Goal: Task Accomplishment & Management: Use online tool/utility

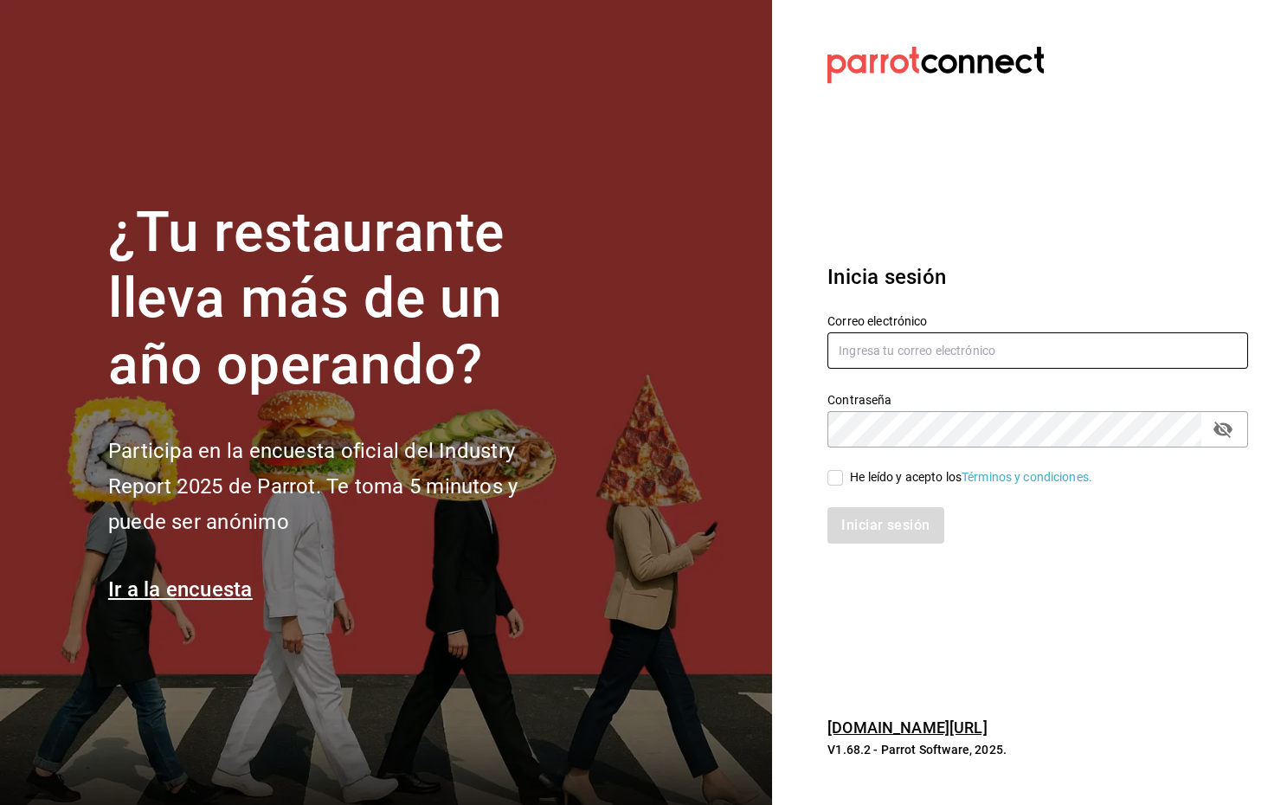
type input "[DOMAIN_NAME][EMAIL_ADDRESS][DOMAIN_NAME]"
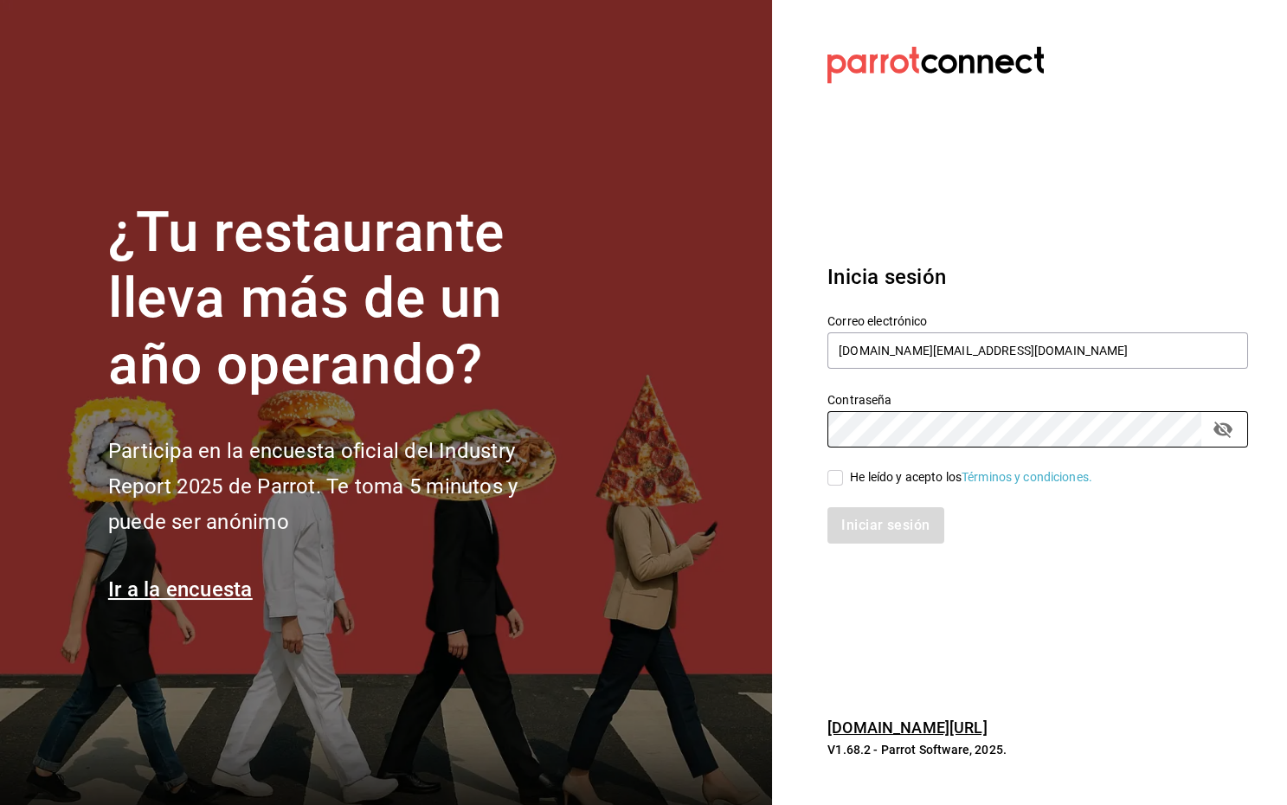
click at [859, 490] on div "Iniciar sesión" at bounding box center [1027, 514] width 441 height 57
click at [852, 484] on div "He leído y acepto los Términos y condiciones." at bounding box center [971, 477] width 242 height 18
click at [843, 484] on input "He leído y acepto los Términos y condiciones." at bounding box center [835, 478] width 16 height 16
checkbox input "true"
click at [871, 530] on button "Iniciar sesión" at bounding box center [886, 525] width 118 height 36
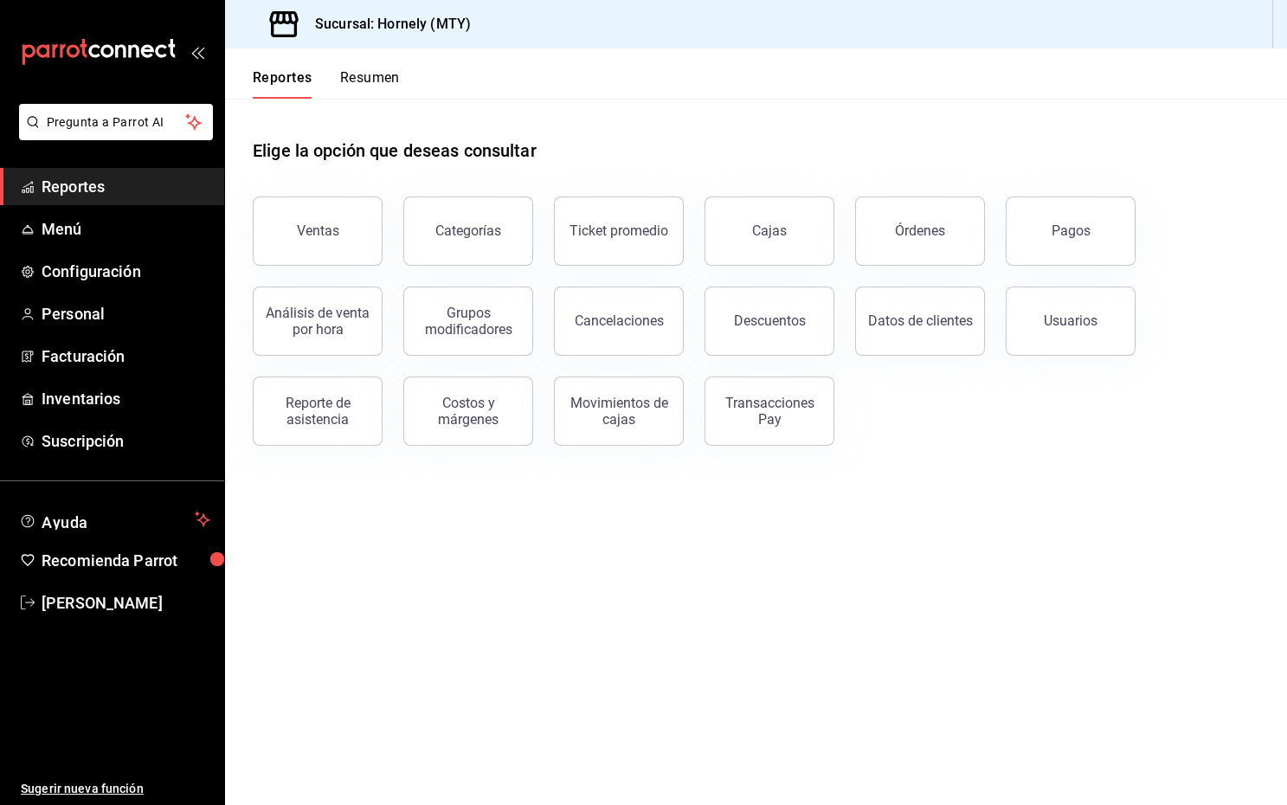
click at [452, 596] on main "Elige la opción que deseas consultar Ventas Categorías Ticket promedio Cajas Ór…" at bounding box center [756, 452] width 1062 height 706
click at [105, 236] on span "Menú" at bounding box center [126, 228] width 169 height 23
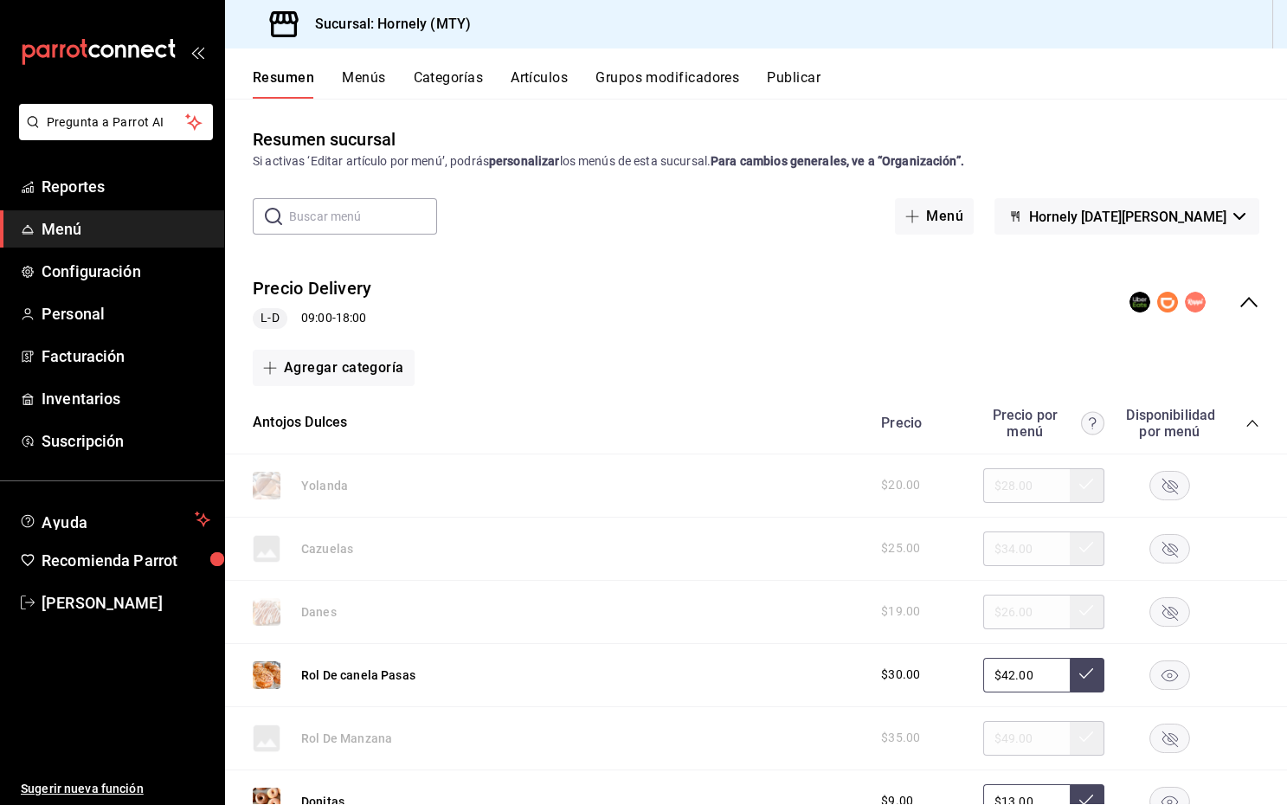
click at [370, 213] on input "text" at bounding box center [363, 216] width 148 height 35
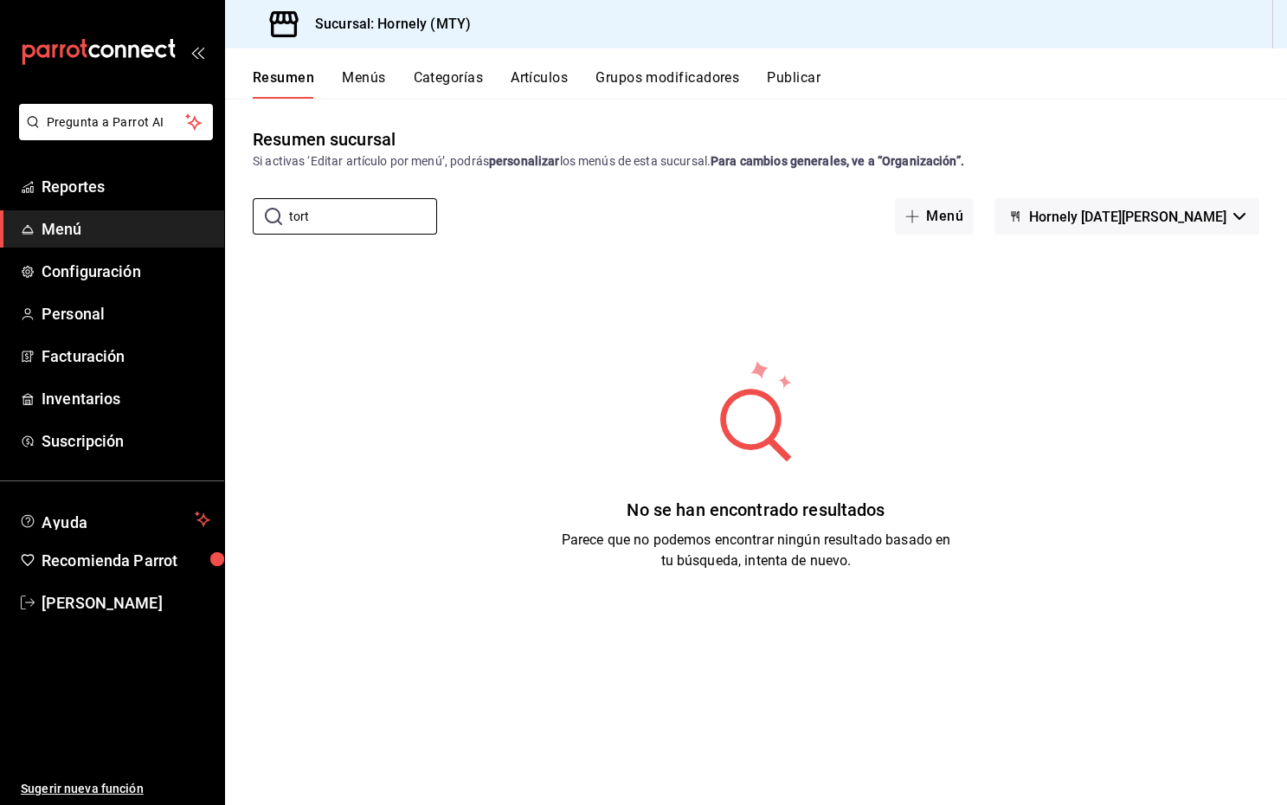
type input "tort"
click at [559, 89] on button "Artículos" at bounding box center [539, 83] width 57 height 29
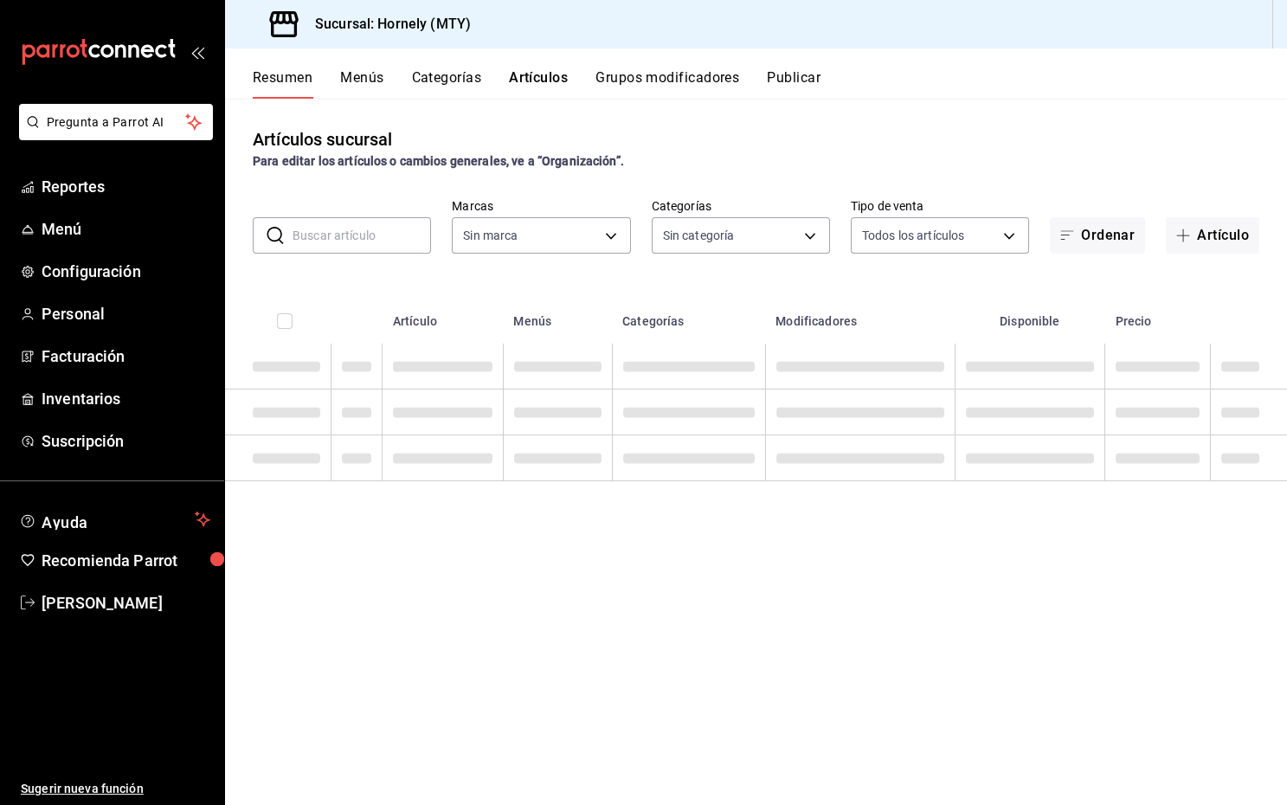
type input "f940d65f-f315-40ad-96cd-36aca2dc56c6"
click at [376, 237] on input "text" at bounding box center [362, 235] width 138 height 35
type input "t"
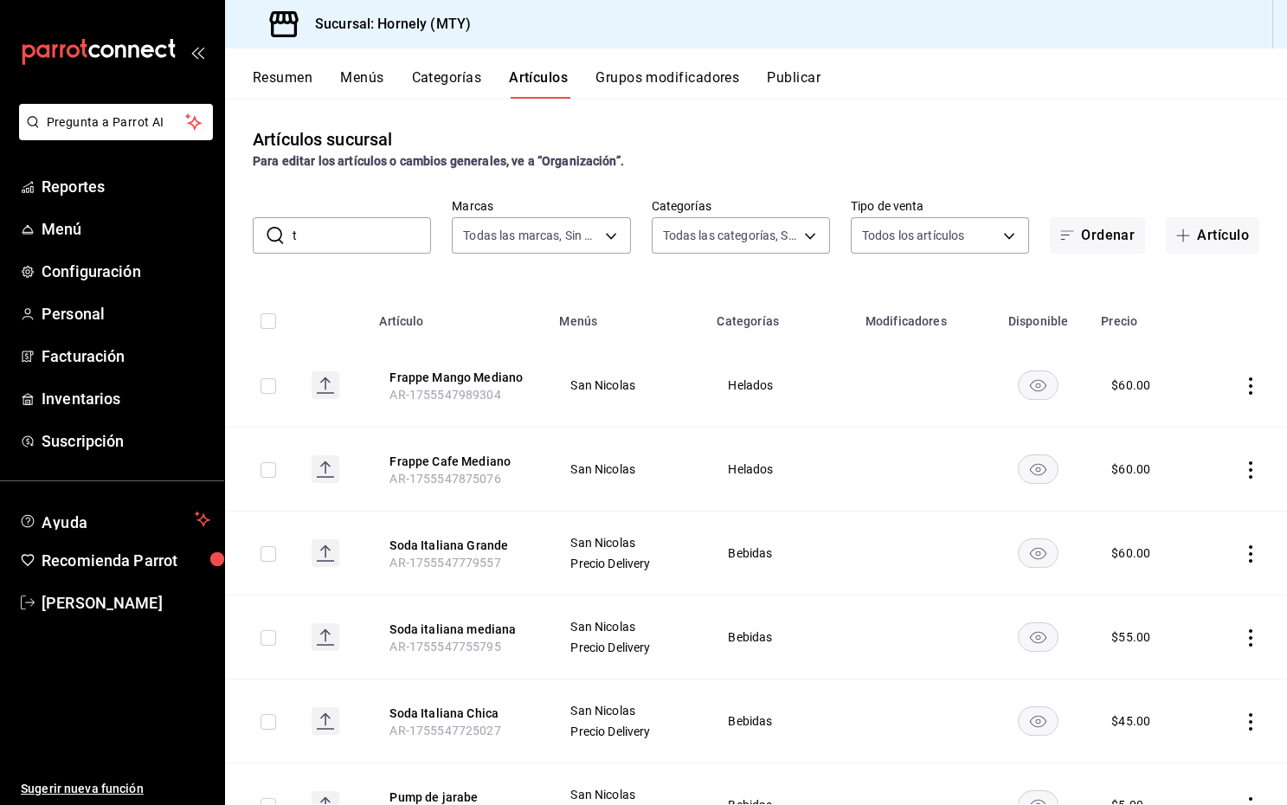
type input "46905878-440e-4c5f-8a3a-fd71bb82160d,0fe66449-3f97-4436-9a36-daf85159eddd,a5f6b…"
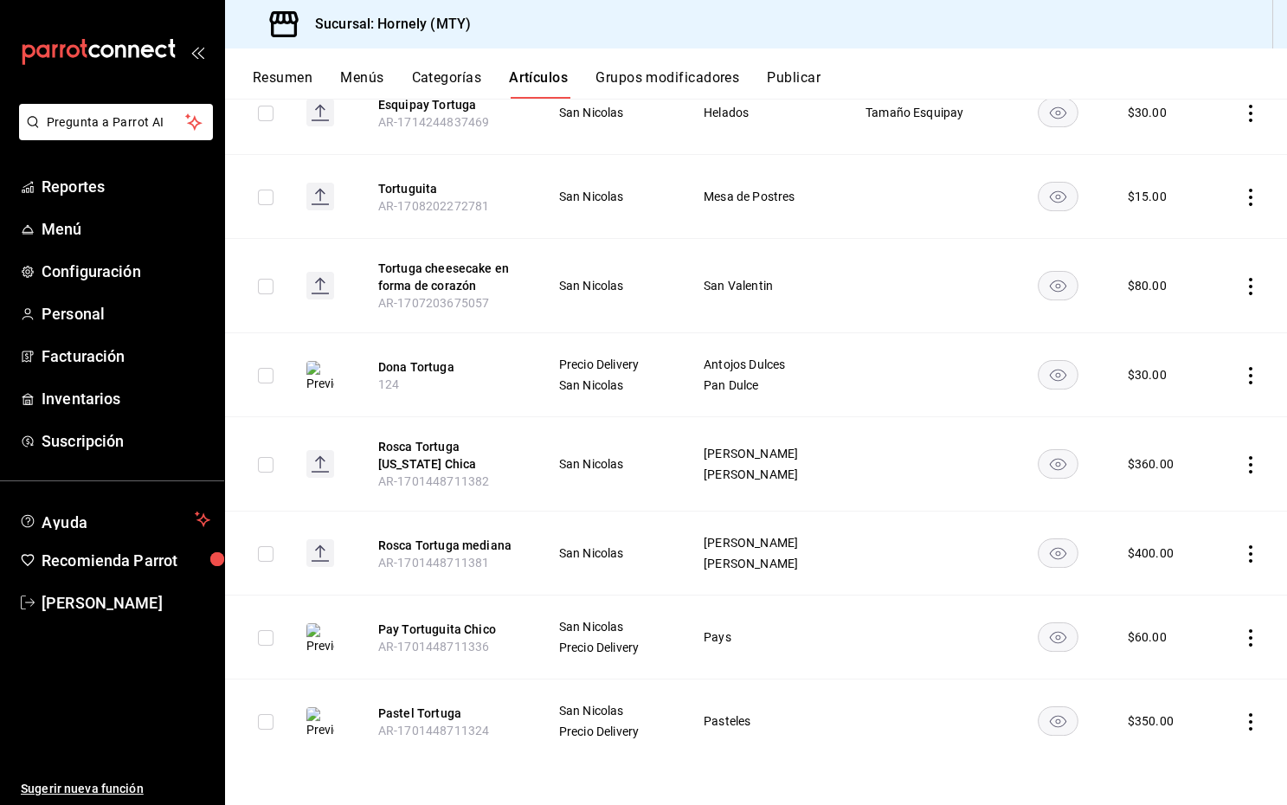
scroll to position [450, 0]
type input "tortu"
click at [315, 629] on img at bounding box center [320, 639] width 28 height 31
